Goal: Find specific page/section: Find specific page/section

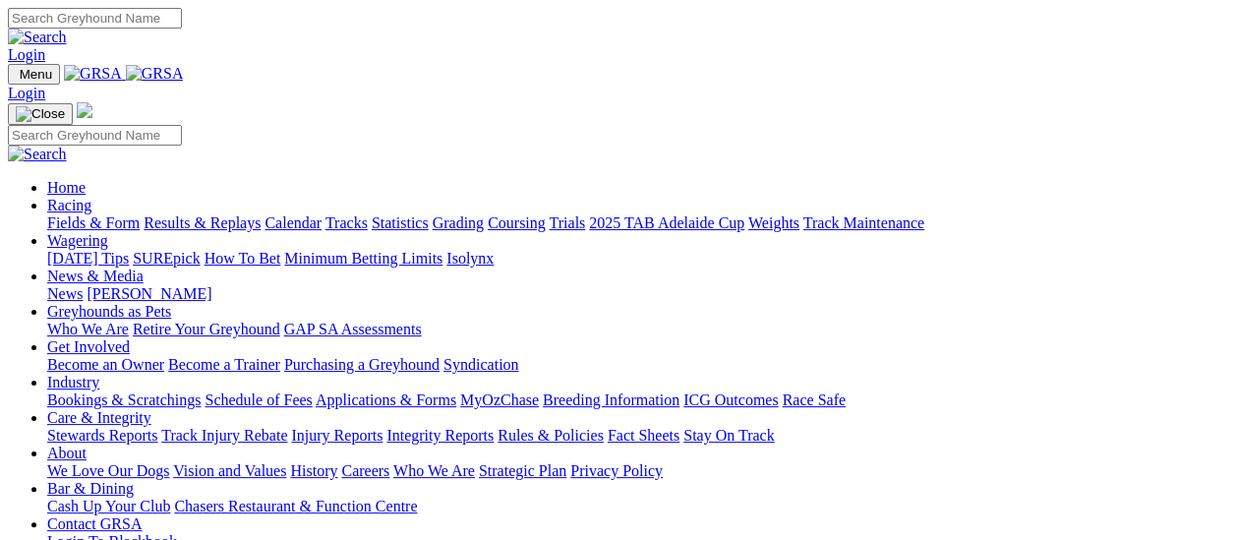
click at [83, 214] on link "Fields & Form" at bounding box center [93, 222] width 92 height 17
click at [114, 214] on link "Fields & Form" at bounding box center [93, 222] width 92 height 17
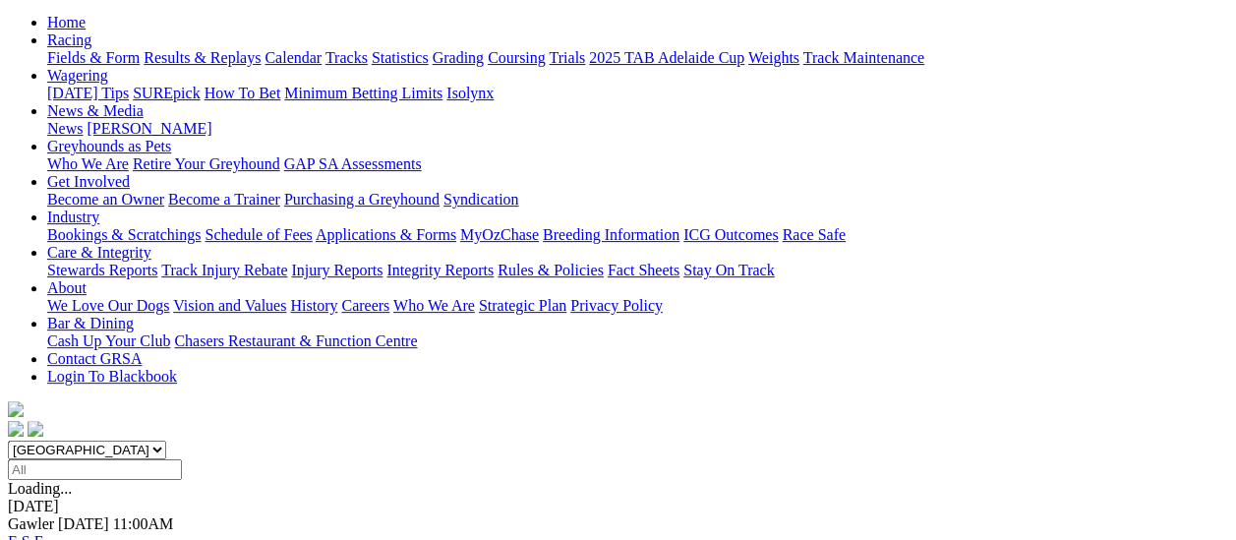
scroll to position [197, 0]
